Goal: Check status

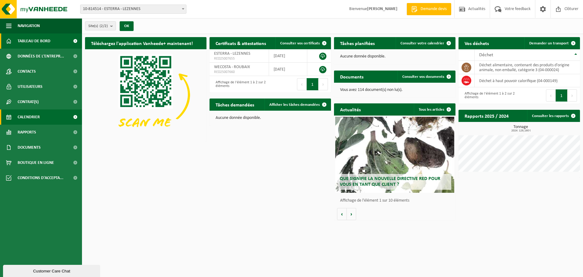
click at [18, 117] on span "Calendrier" at bounding box center [29, 116] width 22 height 15
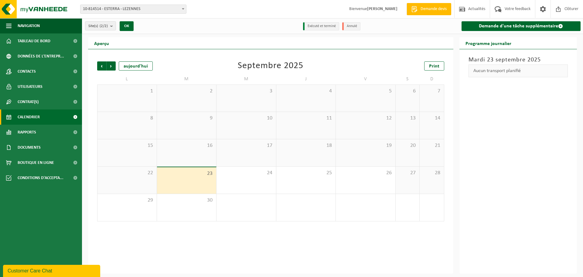
click at [358, 94] on span "5" at bounding box center [365, 91] width 53 height 7
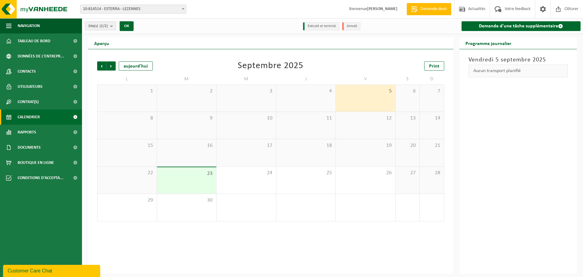
click at [358, 116] on span "12" at bounding box center [365, 118] width 53 height 7
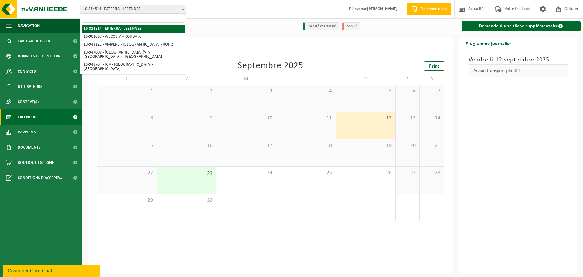
click at [185, 12] on span at bounding box center [183, 9] width 6 height 8
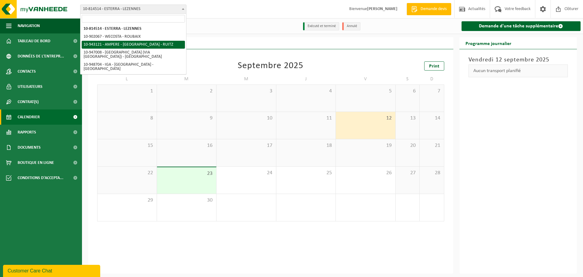
select select "140137"
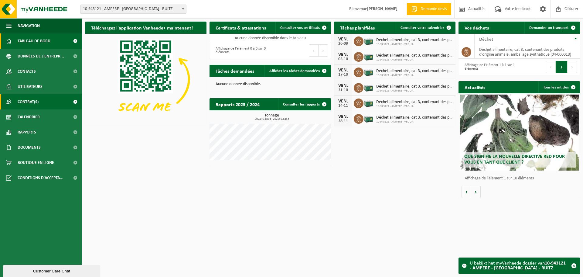
click at [35, 100] on span "Contrat(s)" at bounding box center [28, 101] width 21 height 15
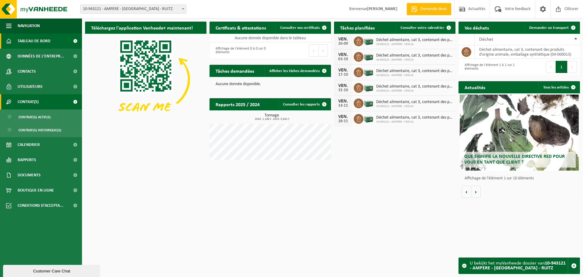
click at [17, 97] on link "Contrat(s)" at bounding box center [41, 101] width 82 height 15
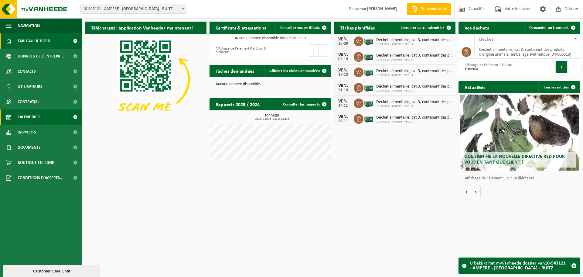
click at [38, 117] on span "Calendrier" at bounding box center [29, 116] width 22 height 15
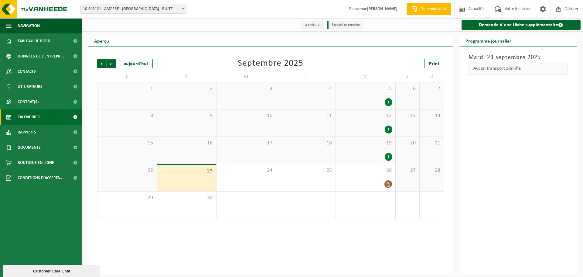
click at [372, 145] on span "19" at bounding box center [365, 143] width 53 height 7
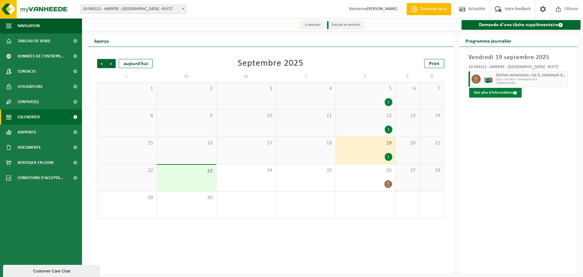
click at [501, 95] on button "Voir plus d'informations" at bounding box center [495, 93] width 53 height 10
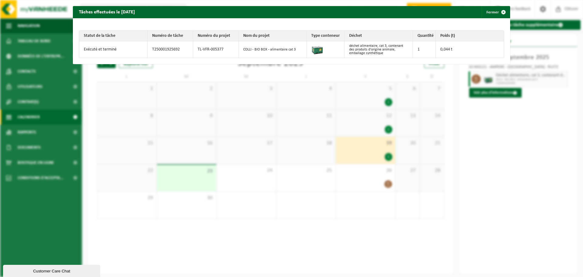
click at [461, 50] on tr "Exécuté et terminé T250001925692 TL-VFR-005377 COLLI - BIO BOX - alimentaire ca…" at bounding box center [291, 49] width 424 height 16
click at [497, 13] on span "button" at bounding box center [503, 12] width 12 height 12
